Goal: Information Seeking & Learning: Compare options

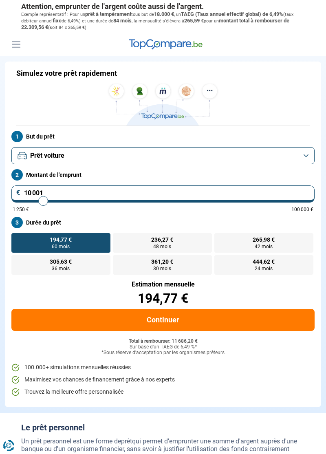
type input "9 000"
type input "9000"
type input "8 750"
type input "8750"
type input "8 500"
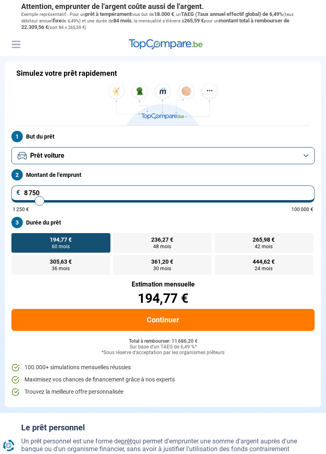
type input "8500"
type input "8 250"
type input "8250"
type input "8 000"
type input "8000"
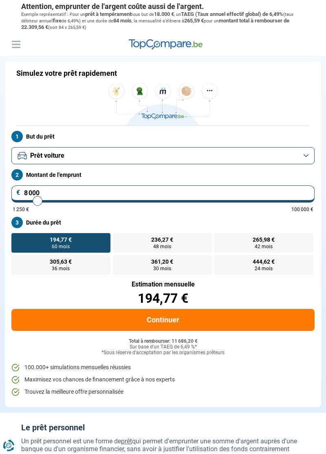
type input "7 750"
type input "7750"
type input "7 500"
type input "7500"
type input "7 250"
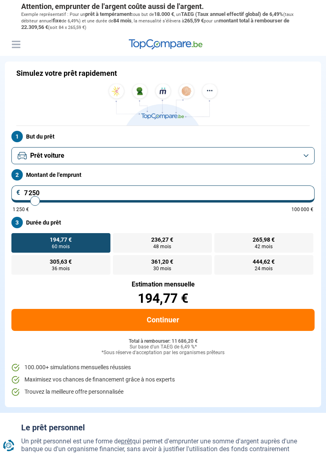
type input "7250"
radio input "true"
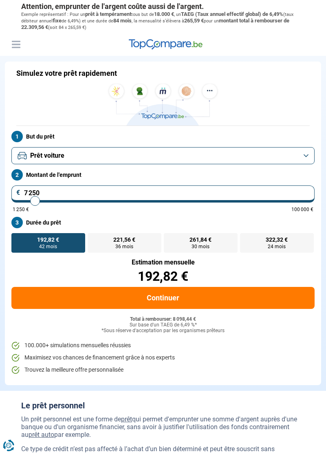
type input "8 750"
type input "8750"
type input "7 500"
type input "7500"
type input "7 250"
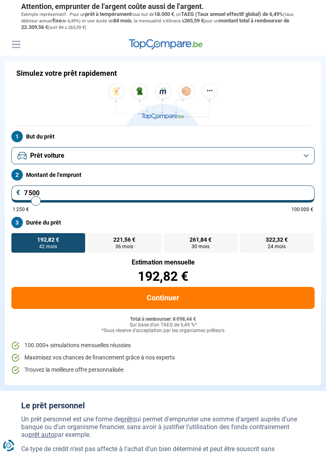
type input "7250"
type input "7 000"
type input "7000"
type input "6 750"
type input "6750"
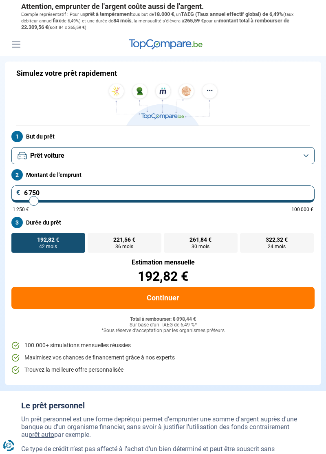
type input "6 500"
type input "6500"
type input "6 250"
type input "6250"
type input "6 000"
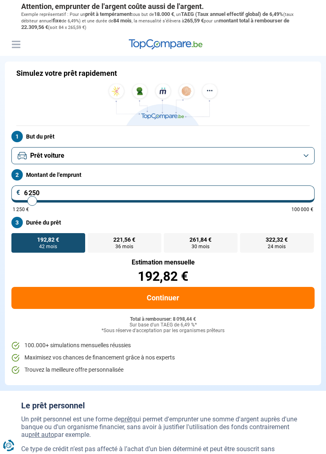
type input "6000"
type input "5 750"
type input "5750"
type input "5 500"
type input "5500"
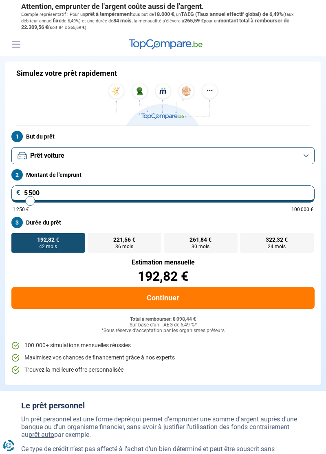
type input "5 250"
type input "5250"
type input "5 000"
type input "5000"
type input "4 750"
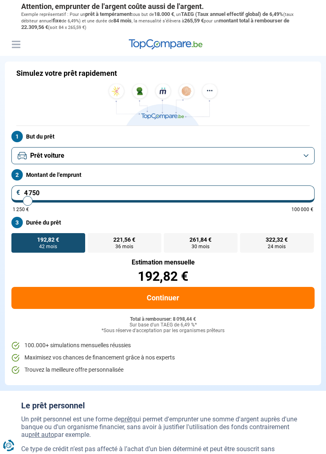
type input "4750"
radio input "true"
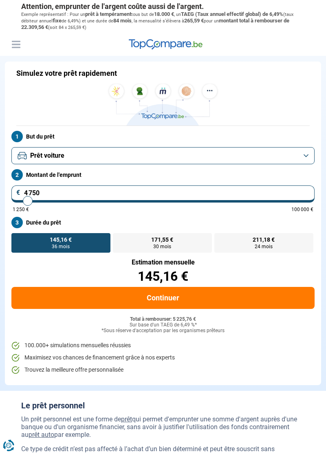
type input "7 500"
type input "7500"
type input "6 250"
type input "6250"
type input "5 500"
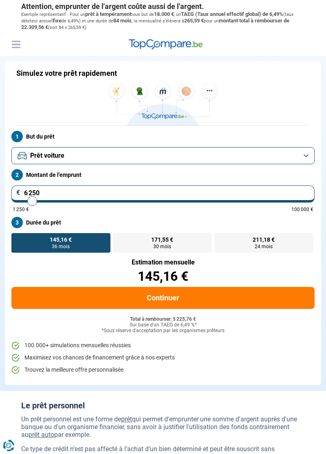
type input "5500"
type input "5 250"
type input "5250"
type input "5 000"
type input "5000"
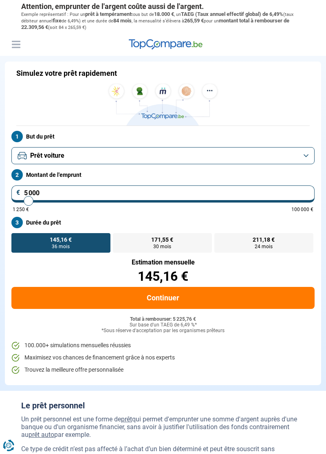
type input "4 750"
type input "4750"
type input "4 500"
type input "4500"
type input "4 250"
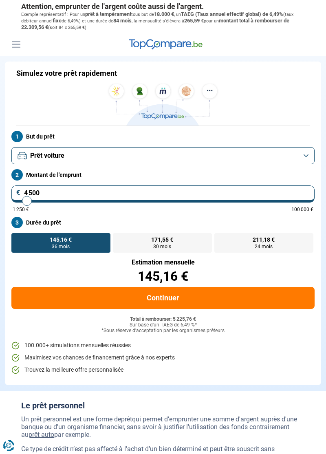
type input "4250"
type input "4 000"
type input "4000"
type input "3 750"
type input "3750"
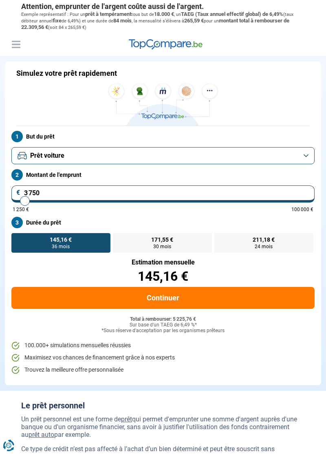
type input "3 500"
type input "3500"
type input "3 250"
type input "3250"
type input "3 000"
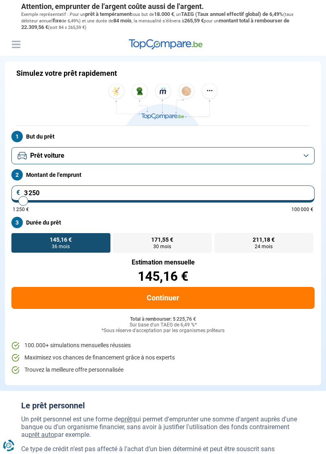
type input "3000"
type input "2 750"
type input "2750"
type input "2 500"
type input "2500"
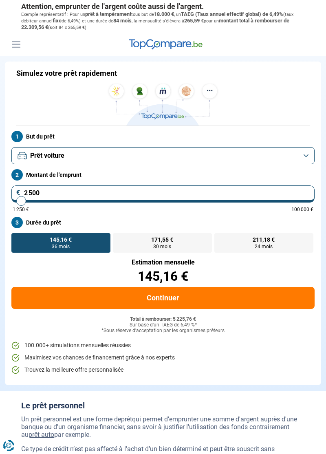
type input "2 250"
type input "2250"
type input "2 000"
type input "2000"
type input "2 250"
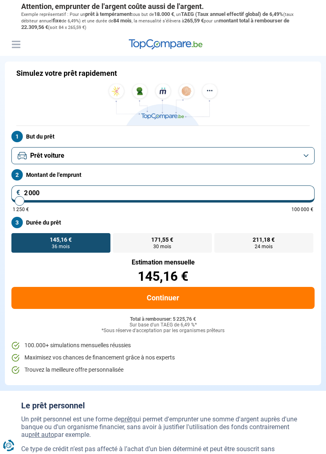
type input "2250"
type input "2 500"
type input "2500"
type input "2 750"
type input "2750"
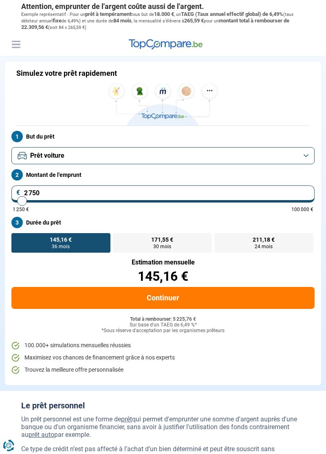
type input "3 000"
type input "3000"
type input "3 250"
type input "3250"
radio input "true"
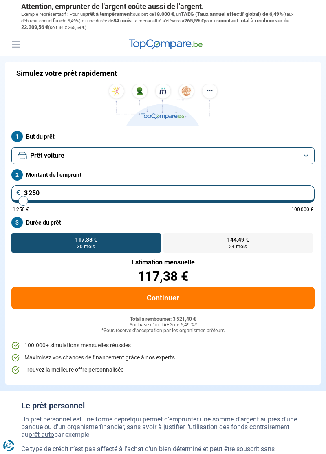
click at [26, 210] on span "1 250 €" at bounding box center [21, 209] width 16 height 5
click at [23, 211] on span "1 250 €" at bounding box center [21, 209] width 16 height 5
type input "3 750"
type input "3750"
radio input "false"
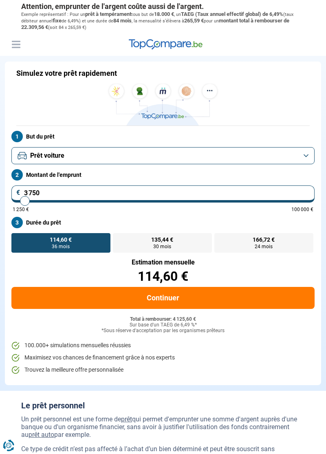
type input "1 750"
type input "1750"
radio input "true"
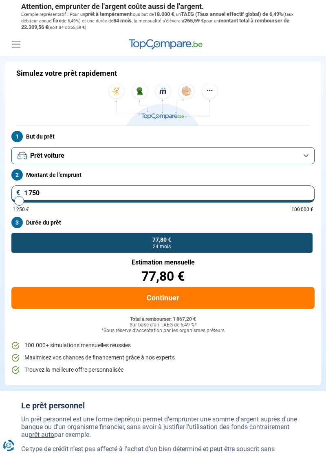
type input "1 500"
type input "1500"
type input "4 500"
type input "4500"
radio input "false"
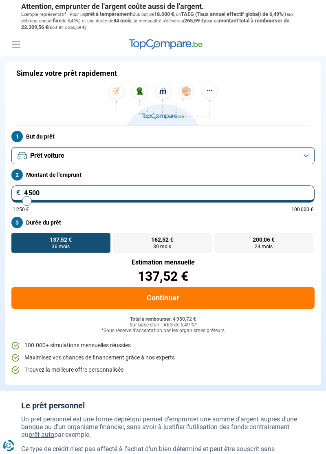
type input "2 250"
type input "2250"
radio input "true"
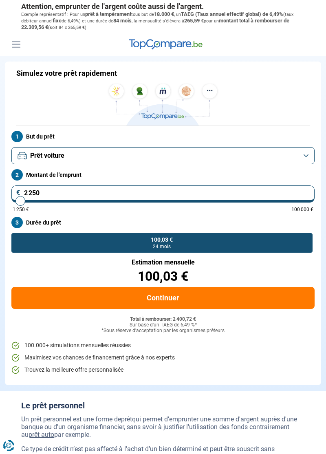
type input "4 000"
type input "4000"
radio input "false"
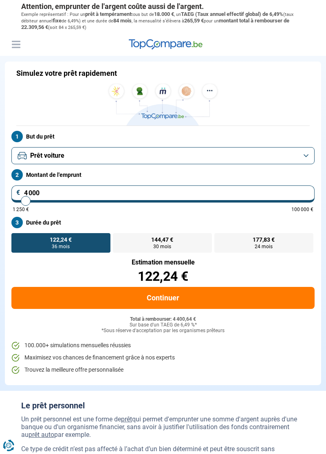
type input "3 250"
type input "3250"
radio input "true"
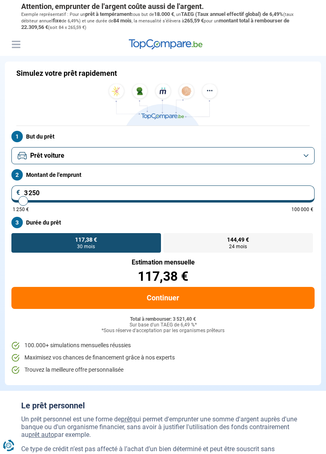
type input "2 250"
type input "2250"
radio input "true"
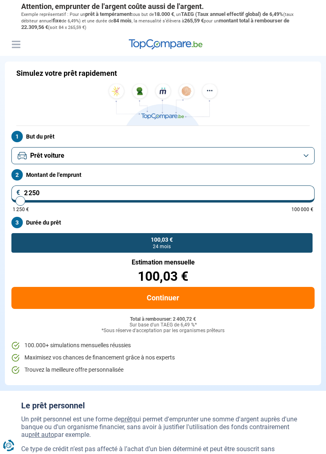
type input "1 250"
type input "1250"
type input "2 750"
type input "2750"
radio input "false"
